Goal: Find specific page/section: Find specific page/section

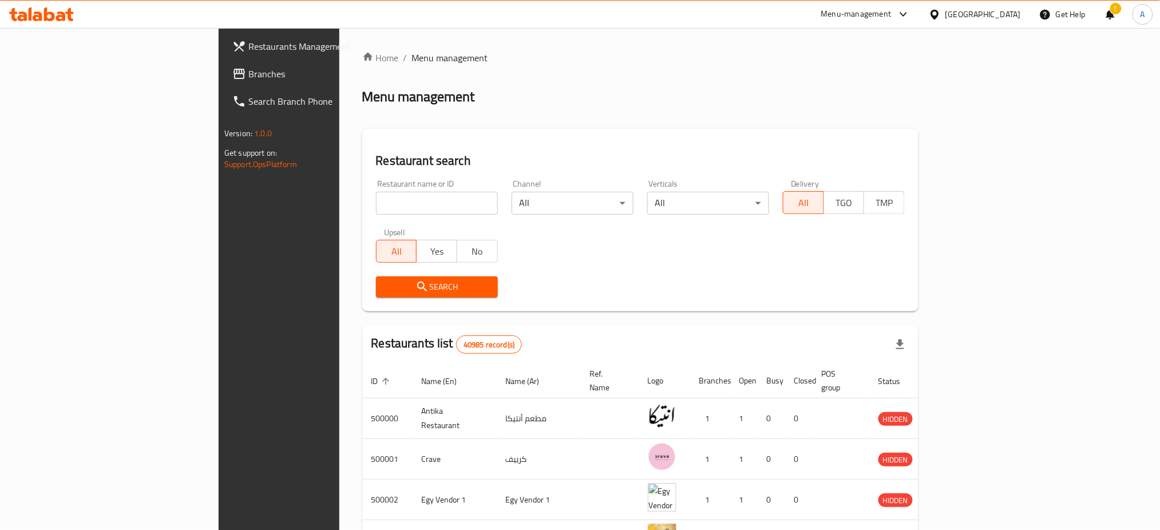
click at [376, 198] on input "search" at bounding box center [437, 203] width 122 height 23
type input "}"
type input "ؤ"
click button "Search" at bounding box center [437, 286] width 122 height 21
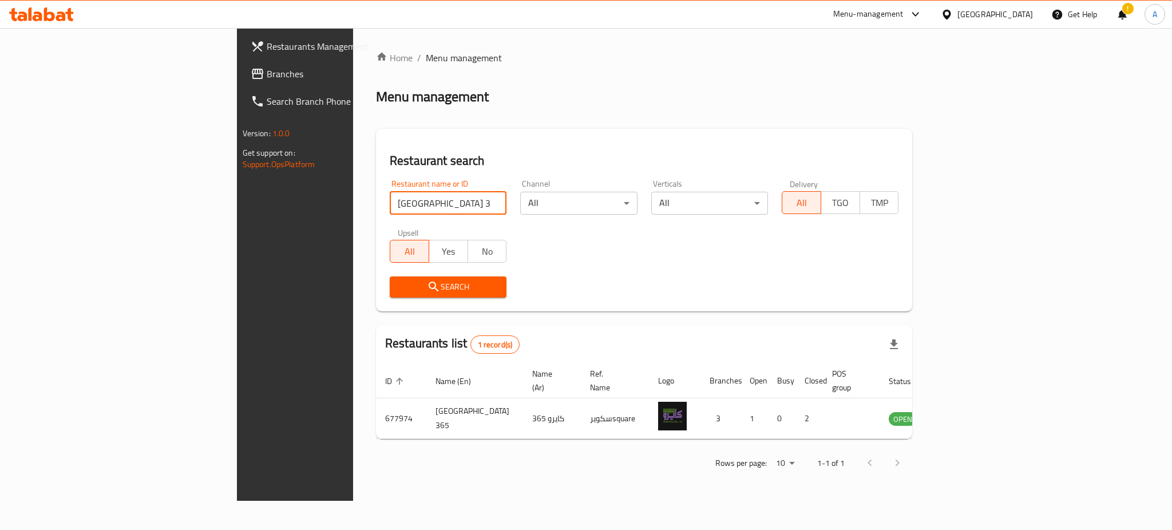
click at [390, 204] on input "[GEOGRAPHIC_DATA] 365" at bounding box center [448, 203] width 117 height 23
type input "[PERSON_NAME]"
click button "Search" at bounding box center [448, 286] width 117 height 21
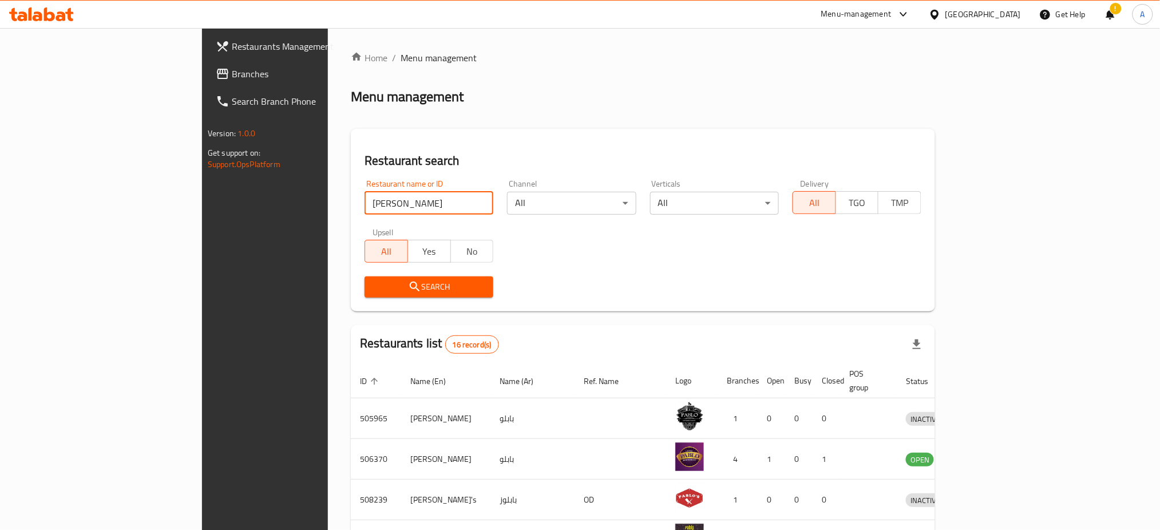
scroll to position [323, 0]
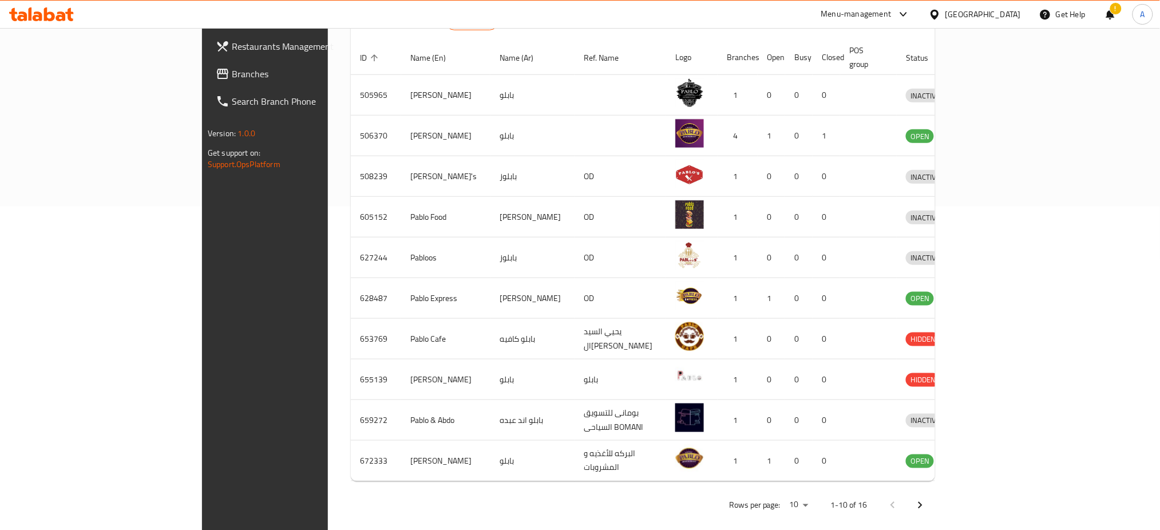
click at [934, 492] on button "Next page" at bounding box center [920, 505] width 27 height 27
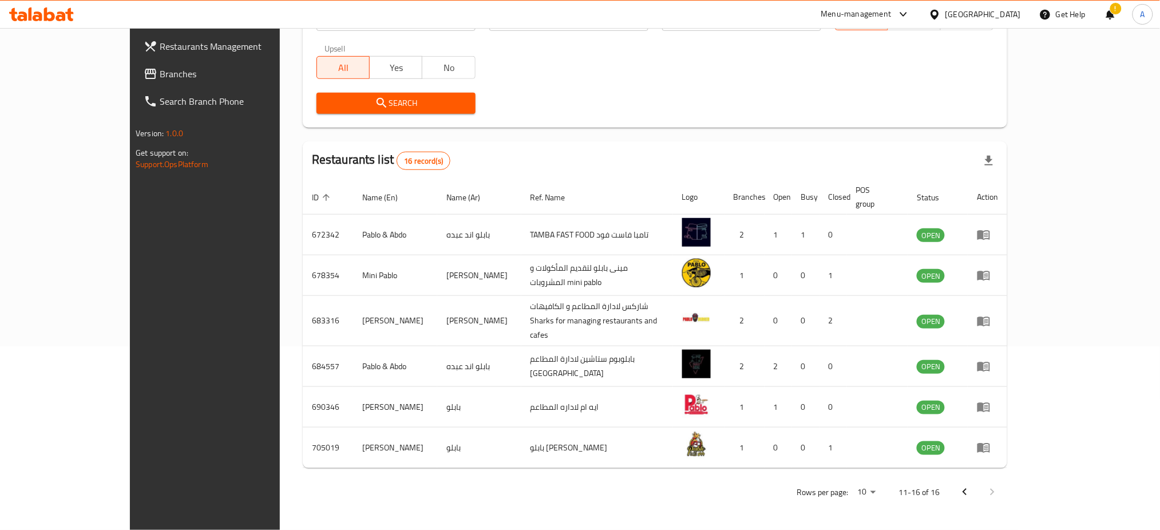
scroll to position [161, 0]
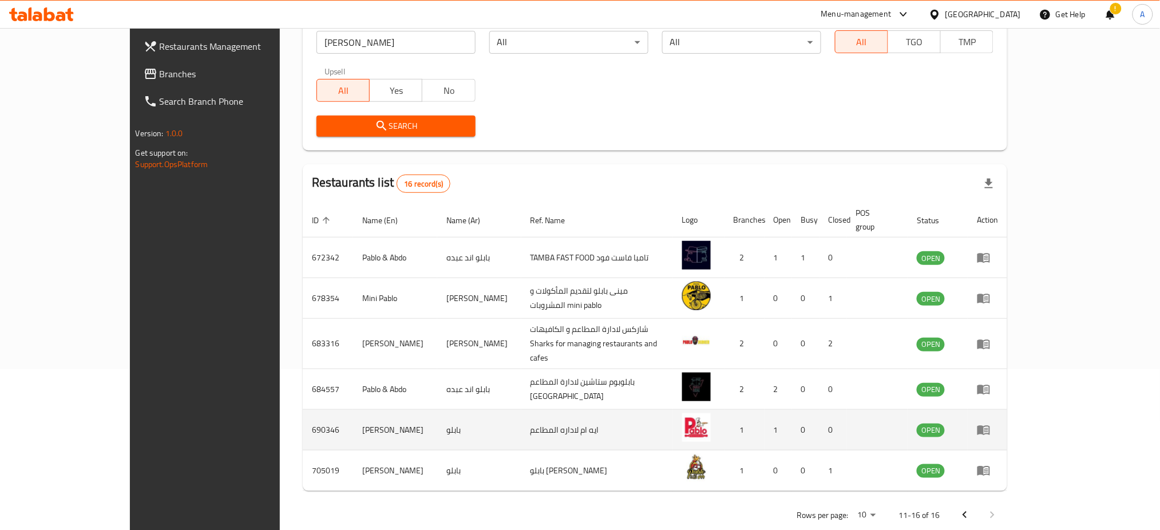
click at [991, 423] on icon "enhanced table" at bounding box center [984, 430] width 14 height 14
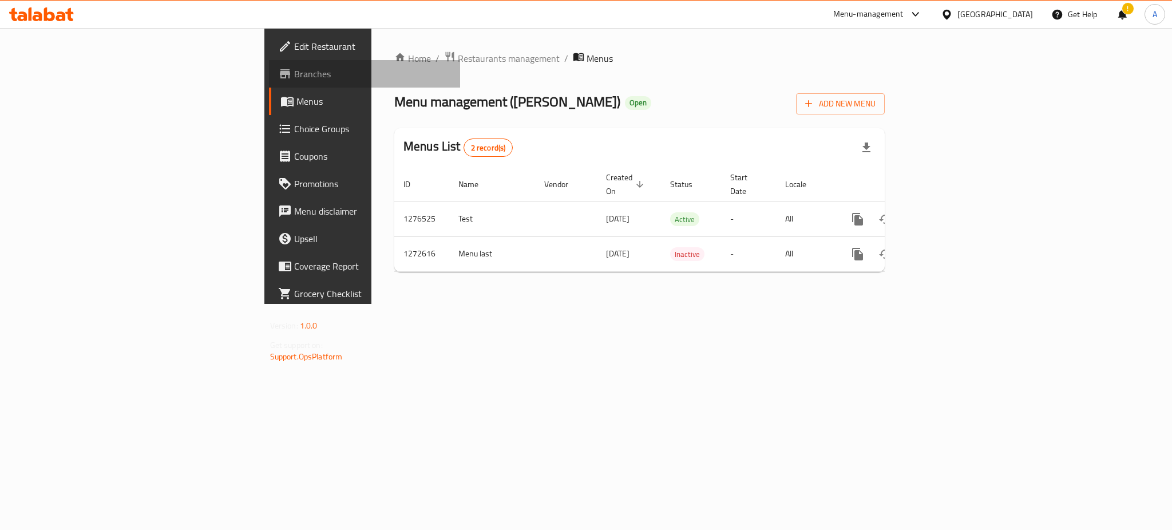
click at [294, 74] on span "Branches" at bounding box center [372, 74] width 157 height 14
